Goal: Task Accomplishment & Management: Manage account settings

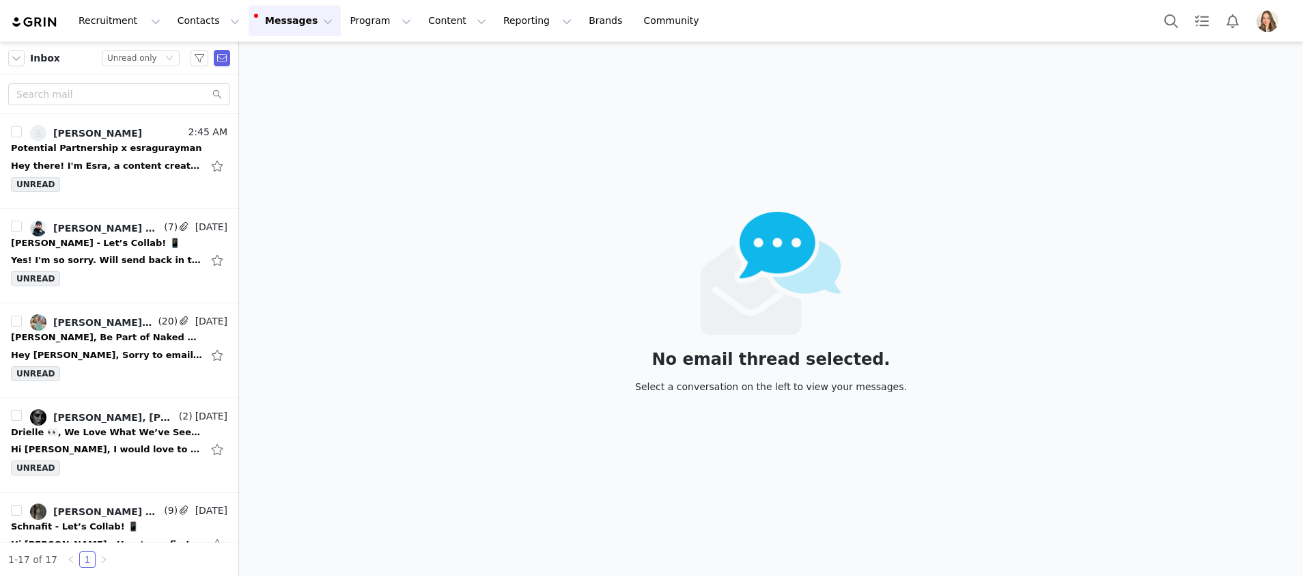
click at [1274, 24] on img "Profile" at bounding box center [1268, 21] width 22 height 22
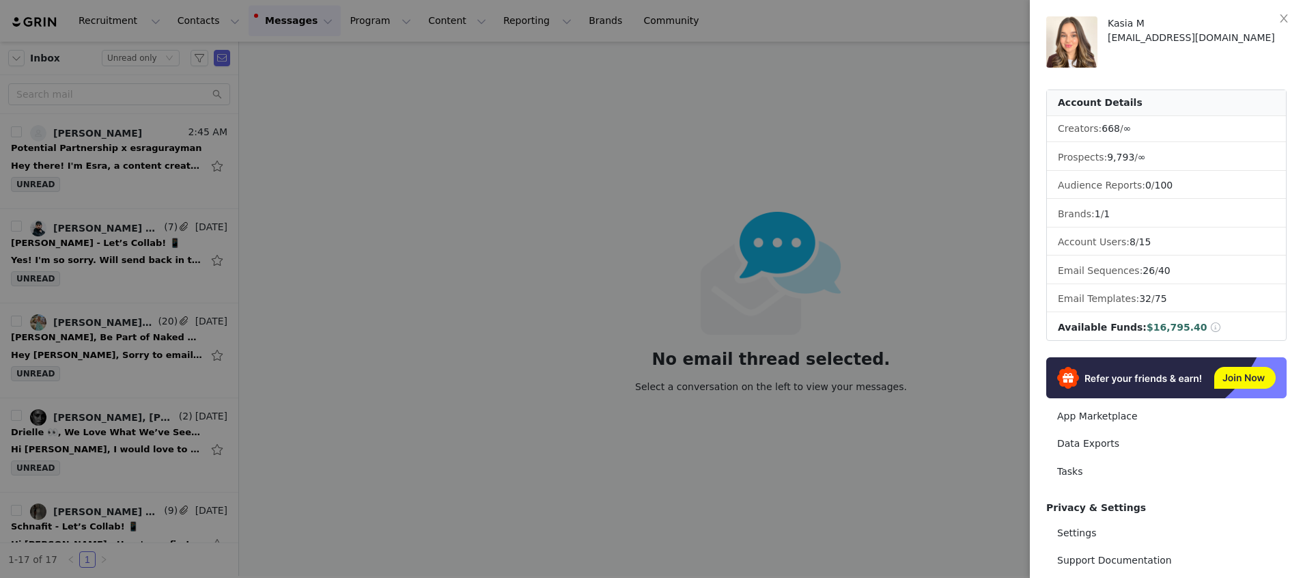
drag, startPoint x: 914, startPoint y: 99, endPoint x: 1090, endPoint y: 80, distance: 177.2
click at [915, 99] on div at bounding box center [651, 289] width 1303 height 578
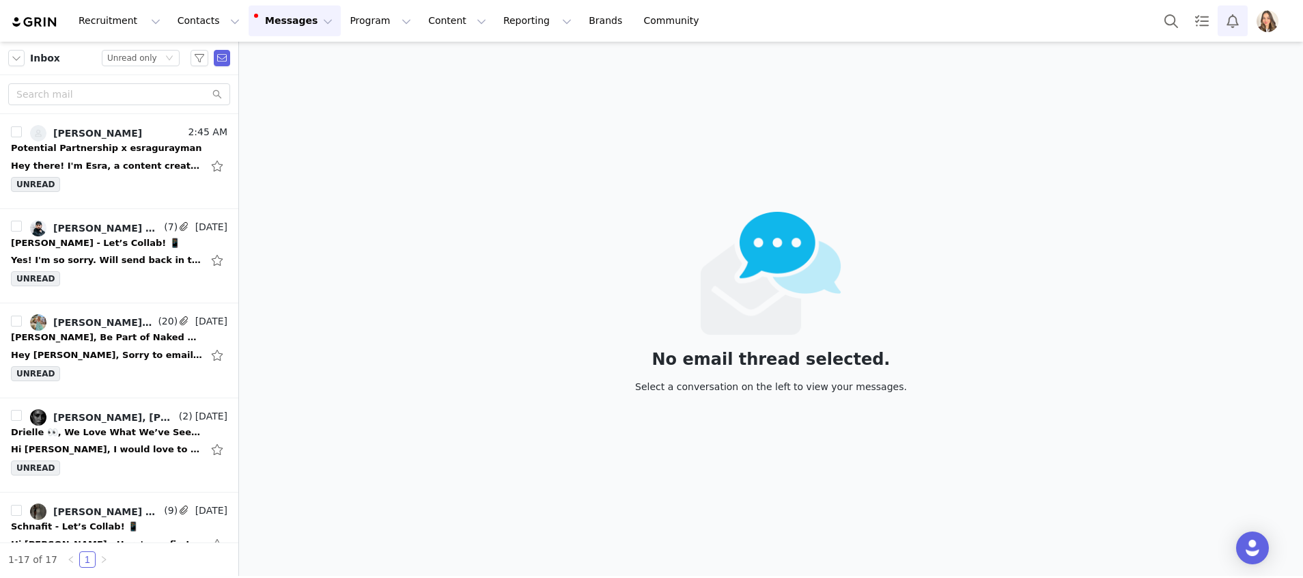
click at [1228, 22] on button "Notifications" at bounding box center [1233, 20] width 30 height 31
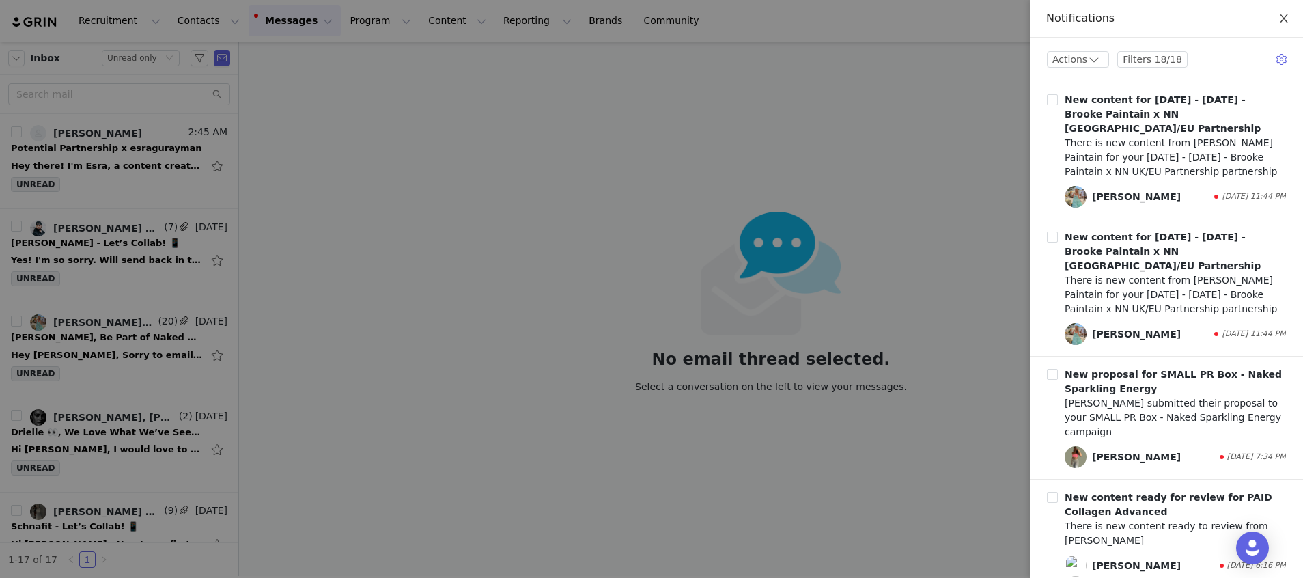
click at [1287, 27] on button "Close" at bounding box center [1284, 19] width 38 height 38
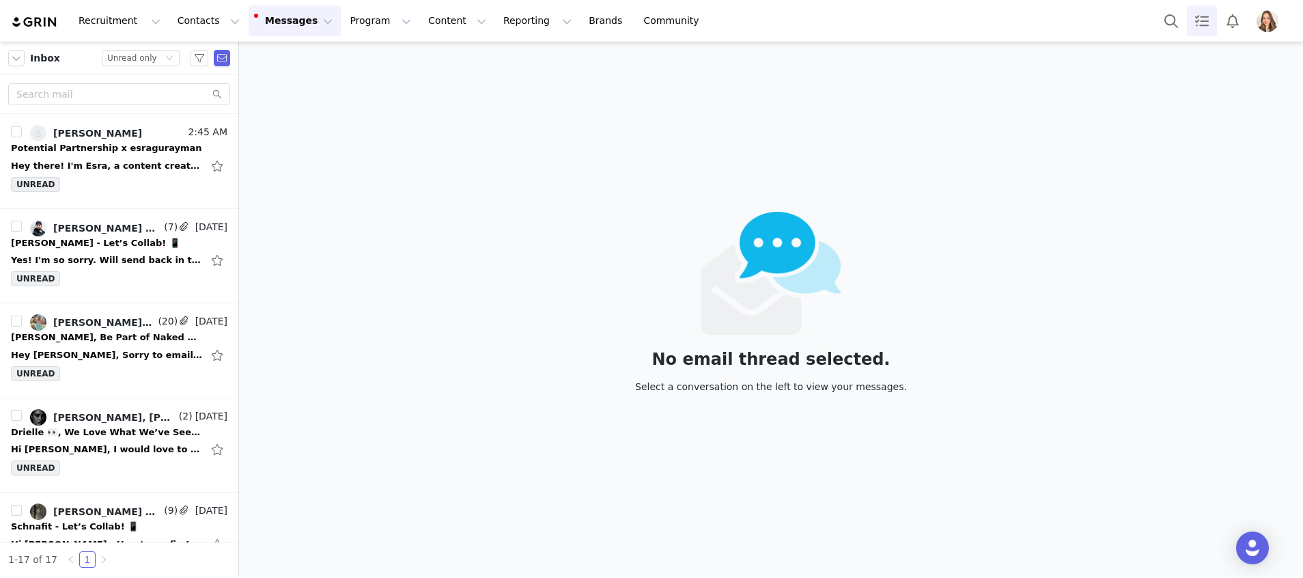
click at [1209, 23] on link "Tasks" at bounding box center [1202, 20] width 30 height 31
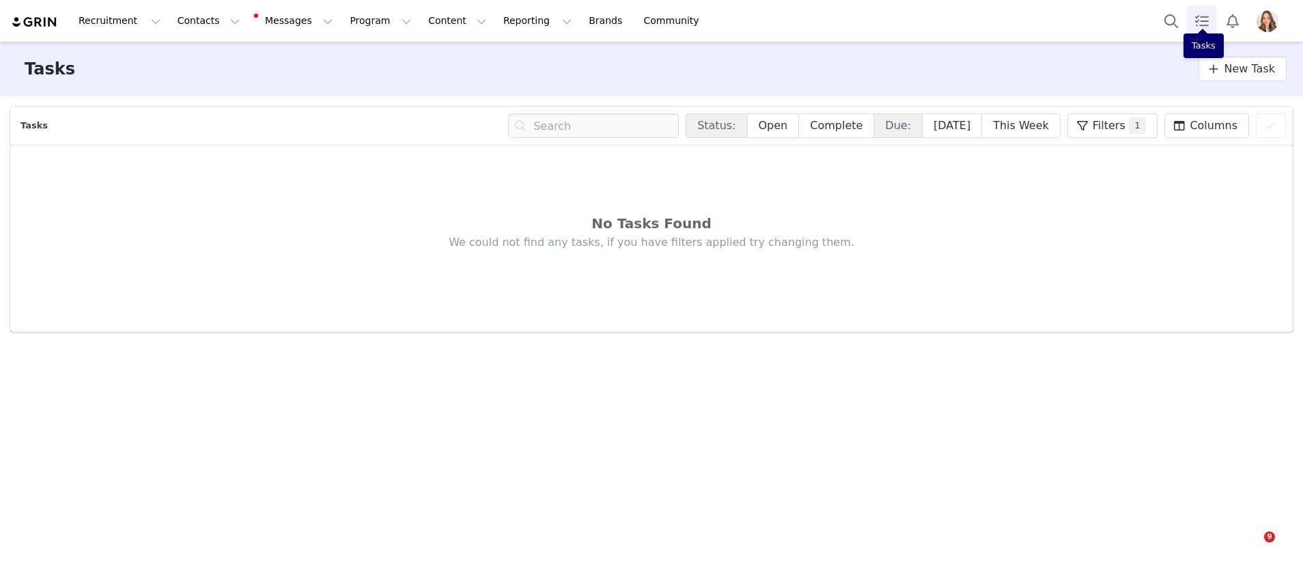
click at [1287, 16] on button "Profile" at bounding box center [1271, 21] width 44 height 22
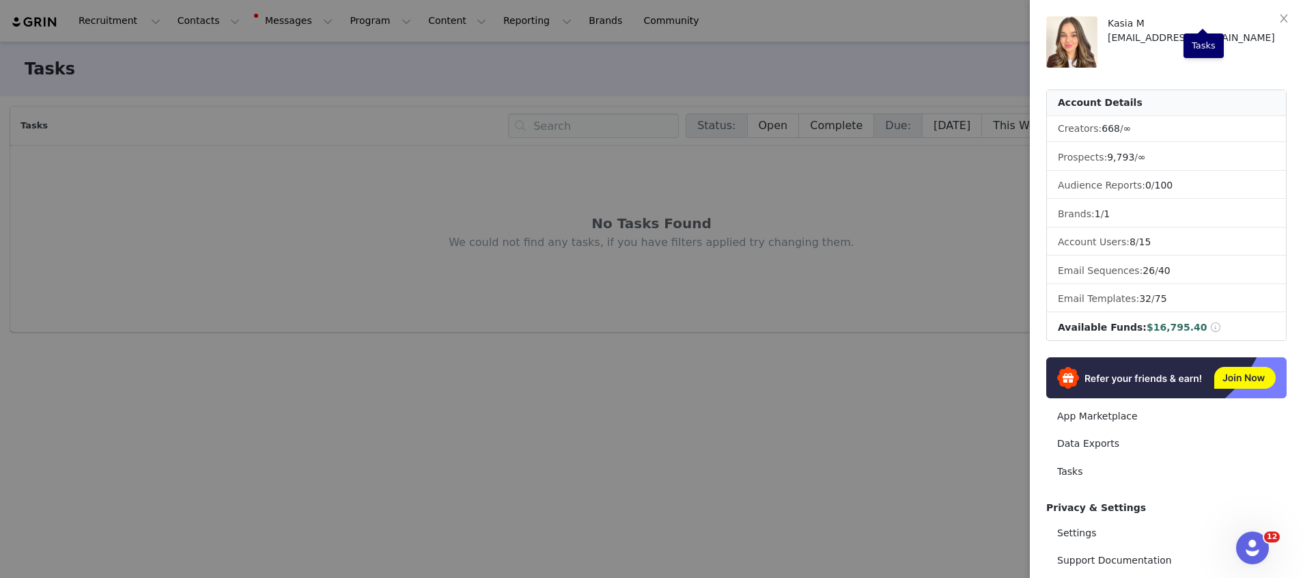
scroll to position [112, 0]
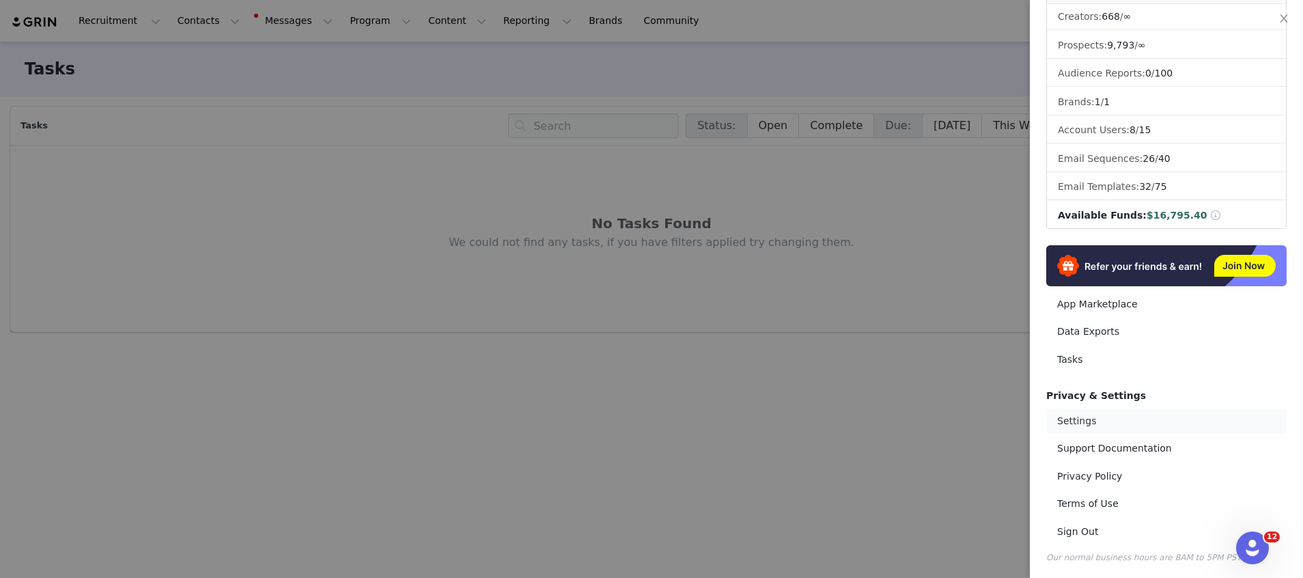
click at [1070, 422] on link "Settings" at bounding box center [1166, 420] width 240 height 25
select select "Europe/[GEOGRAPHIC_DATA]"
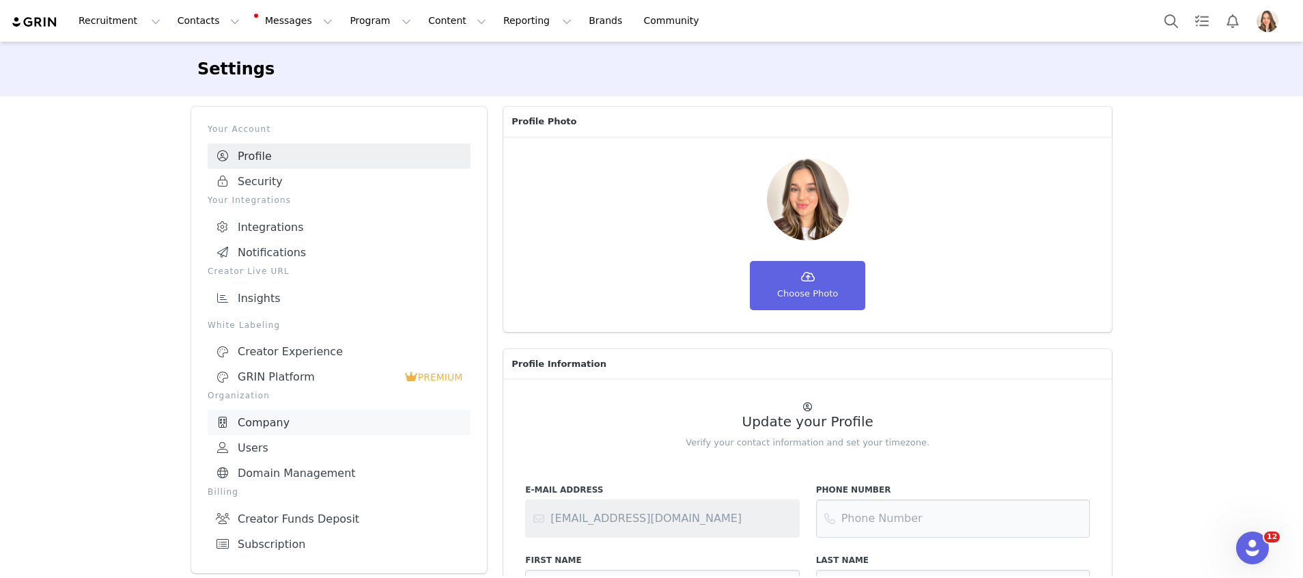
scroll to position [189, 0]
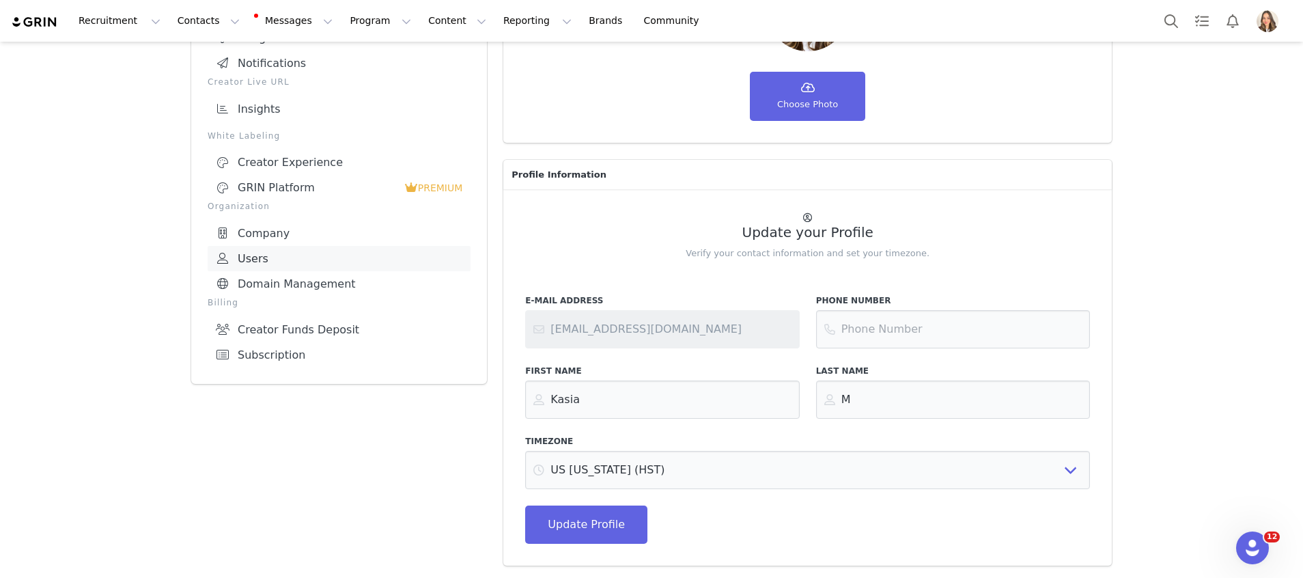
click at [322, 247] on link "Users" at bounding box center [339, 258] width 263 height 25
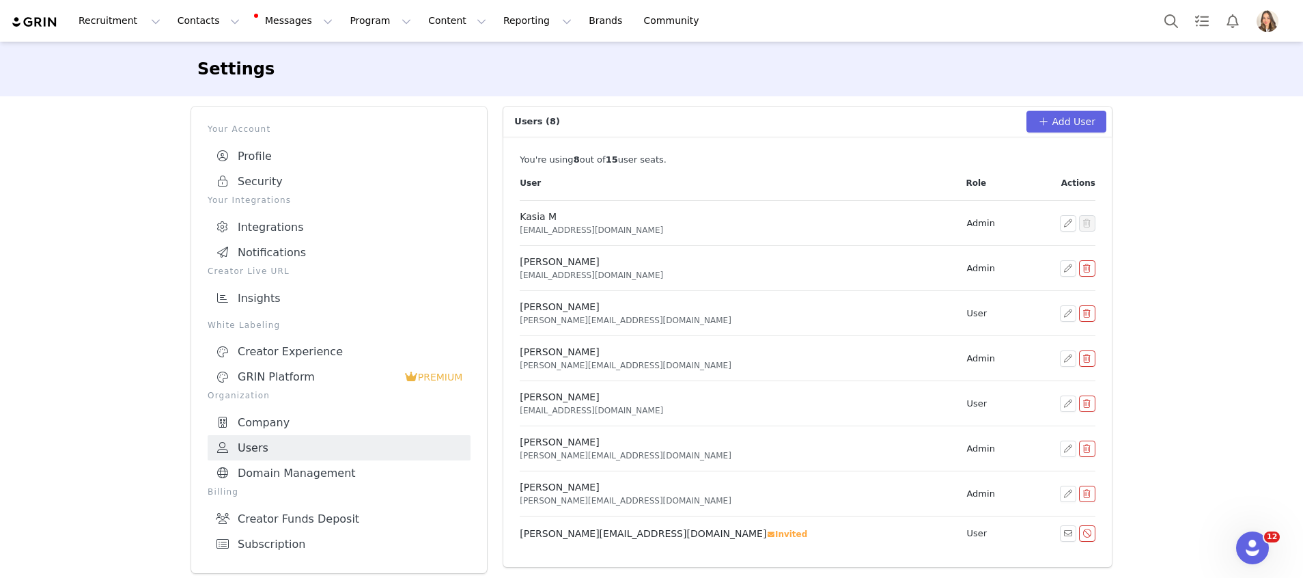
scroll to position [1, 0]
click at [636, 18] on link "Community Community" at bounding box center [675, 20] width 78 height 31
click at [346, 363] on link "GRIN Platform PREMIUM" at bounding box center [339, 375] width 263 height 25
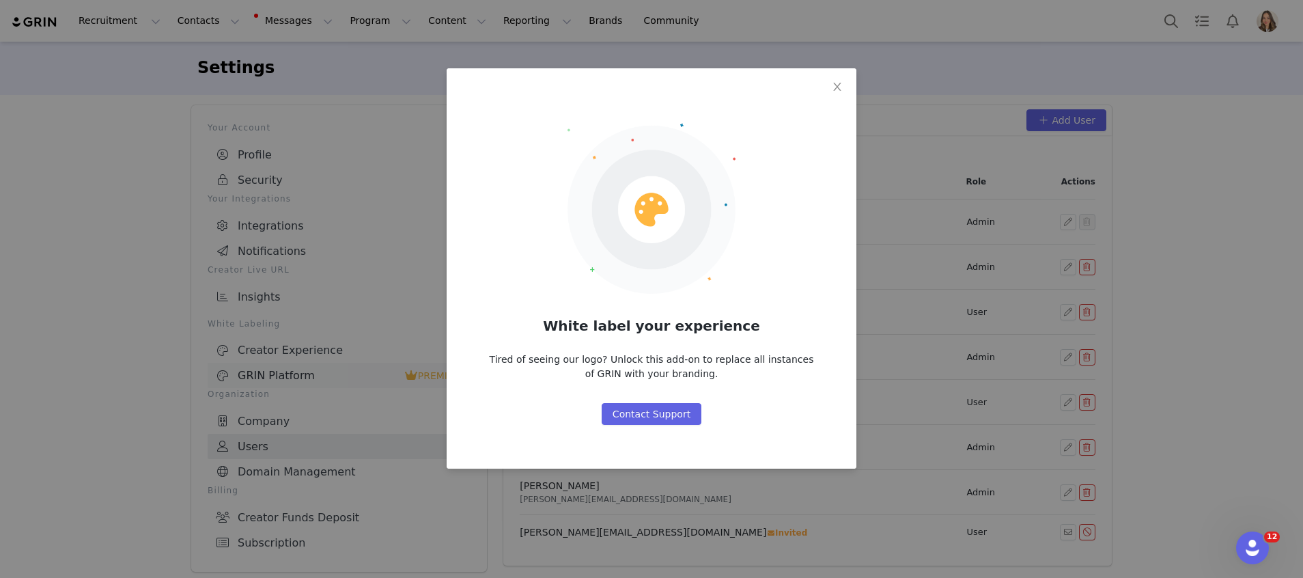
click at [346, 362] on div "White label your experience Tired of seeing our logo? Unlock this add-on to rep…" at bounding box center [651, 289] width 1303 height 578
click at [167, 225] on div "White label your experience Tired of seeing our logo? Unlock this add-on to rep…" at bounding box center [651, 289] width 1303 height 578
click at [835, 82] on icon "icon: close" at bounding box center [837, 86] width 11 height 11
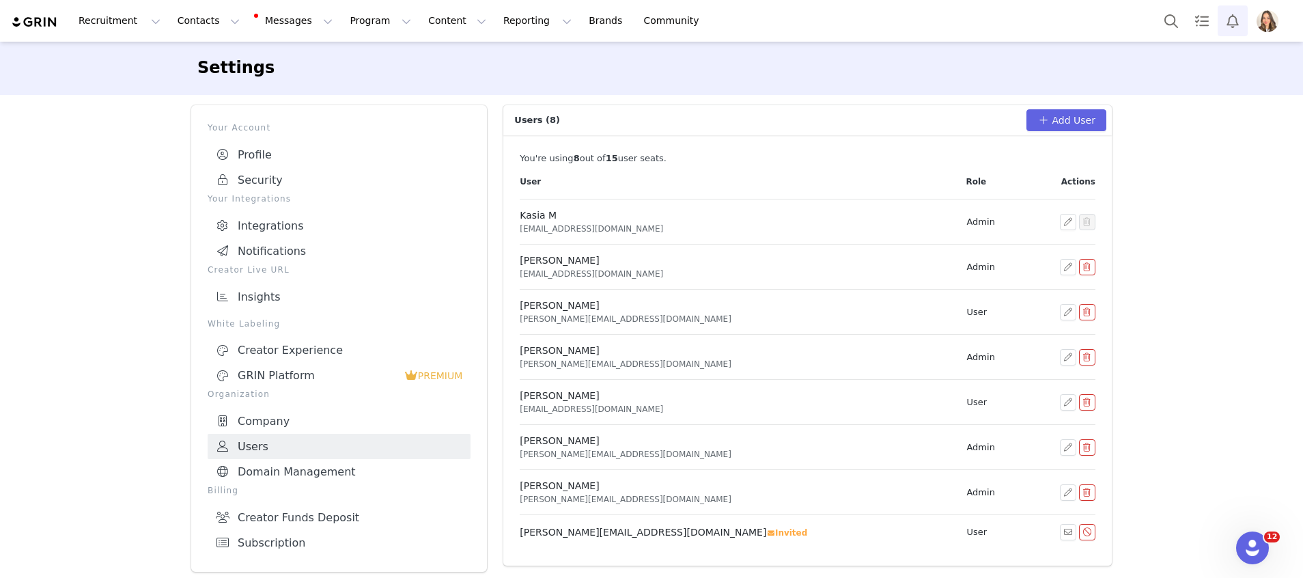
click at [1238, 24] on button "Notifications" at bounding box center [1233, 20] width 30 height 31
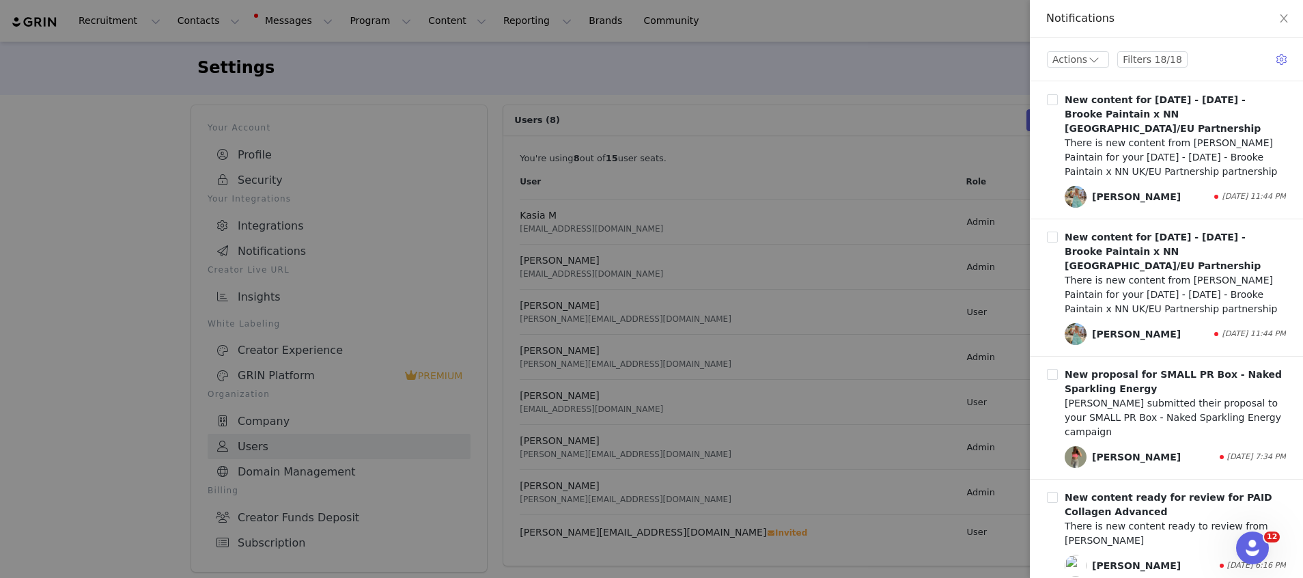
drag, startPoint x: 920, startPoint y: 56, endPoint x: 936, endPoint y: 48, distance: 17.4
click at [919, 56] on div at bounding box center [651, 289] width 1303 height 578
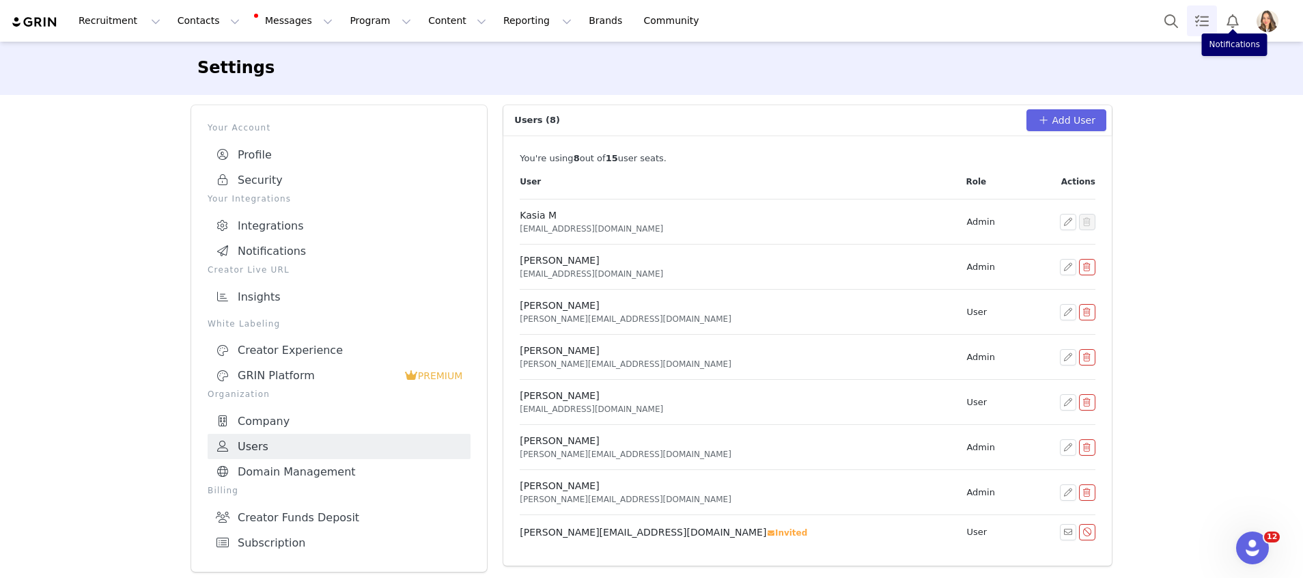
click at [1197, 18] on link "Tasks" at bounding box center [1202, 20] width 30 height 31
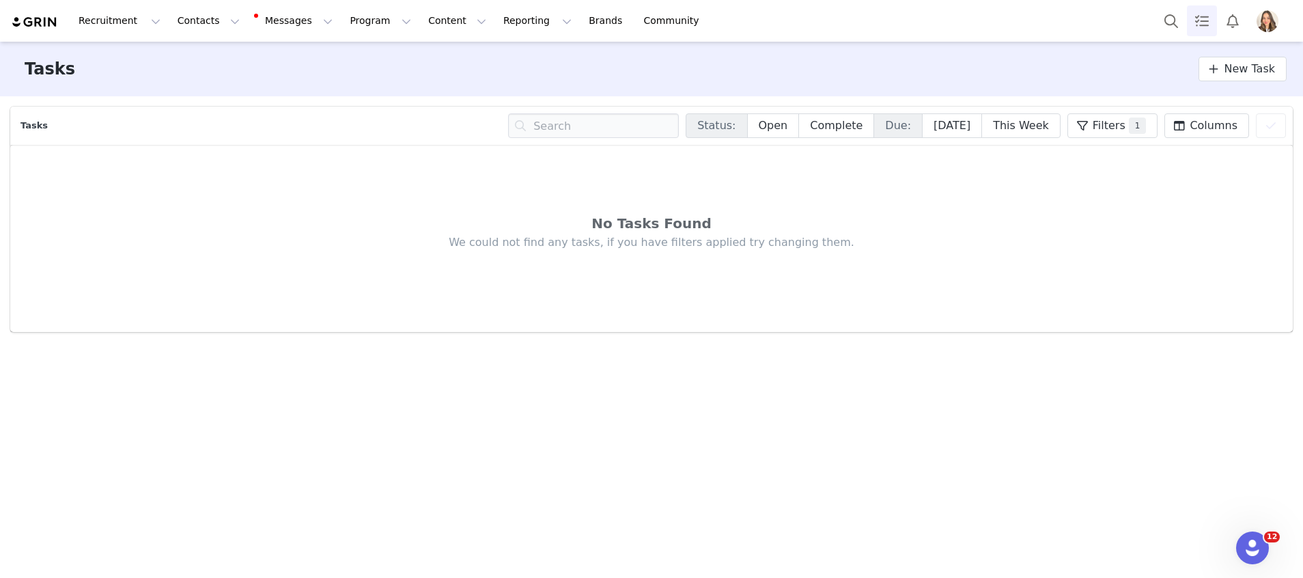
click at [1277, 23] on img "Profile" at bounding box center [1268, 21] width 22 height 22
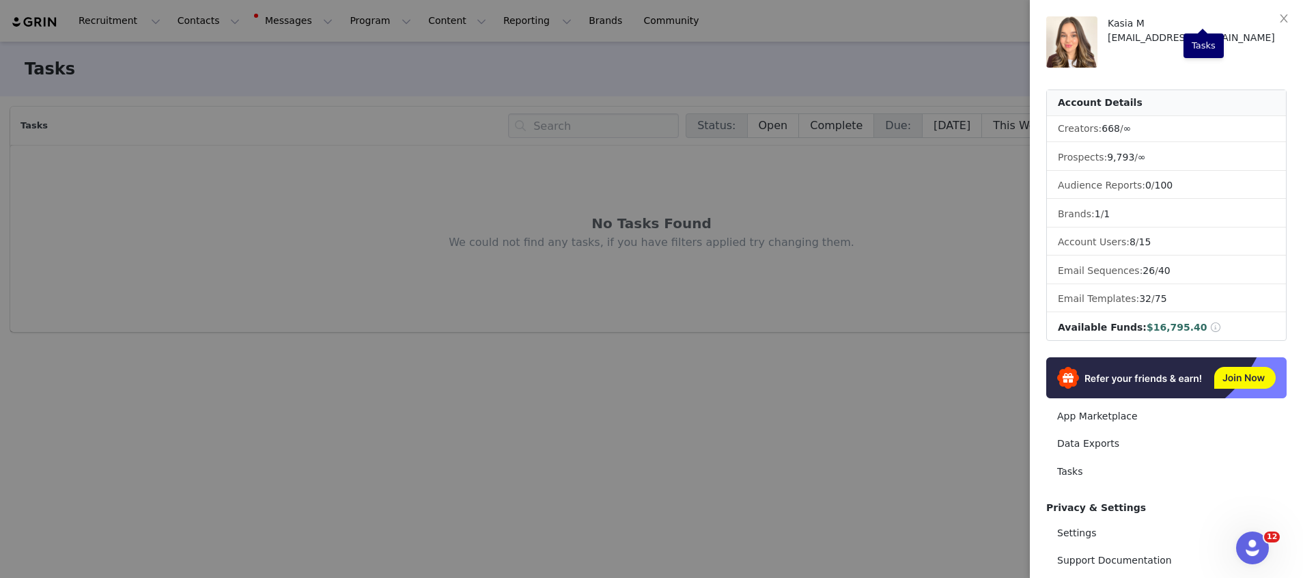
scroll to position [112, 0]
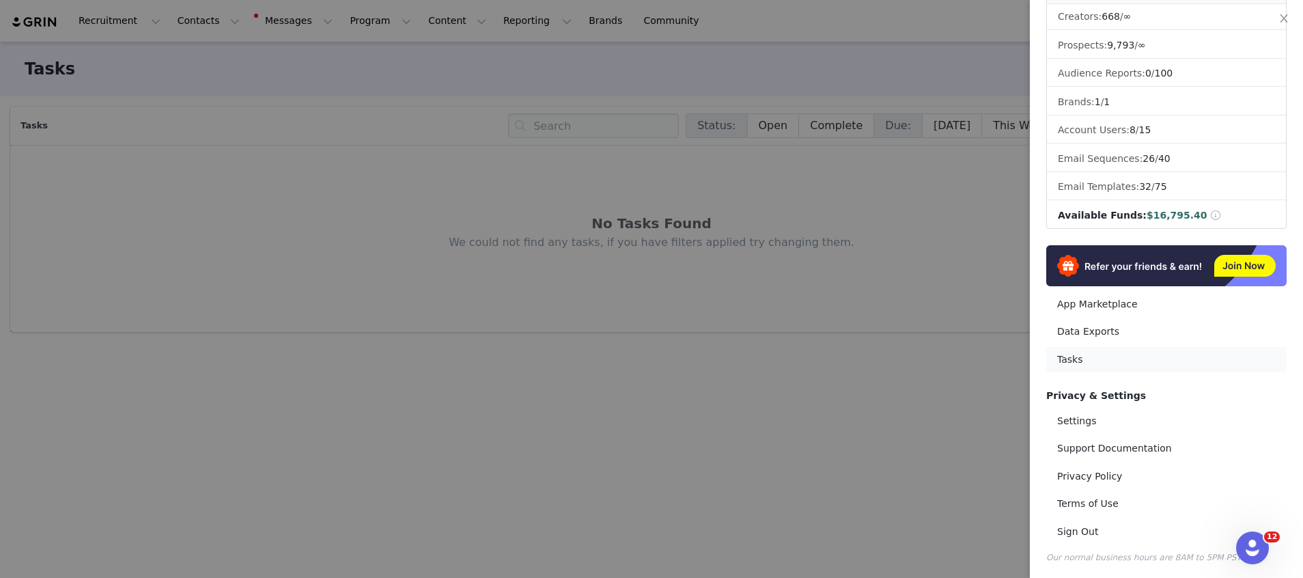
click at [1104, 347] on link "Tasks" at bounding box center [1166, 359] width 240 height 25
